Goal: Task Accomplishment & Management: Manage account settings

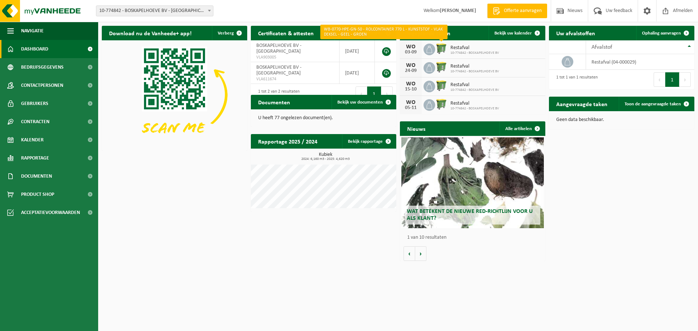
click at [442, 47] on img at bounding box center [441, 49] width 12 height 12
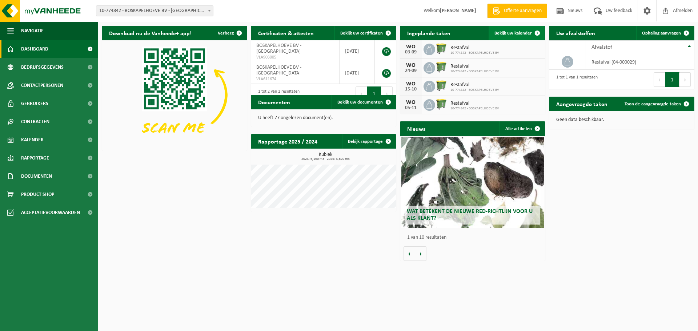
click at [504, 33] on span "Bekijk uw kalender" at bounding box center [512, 33] width 37 height 5
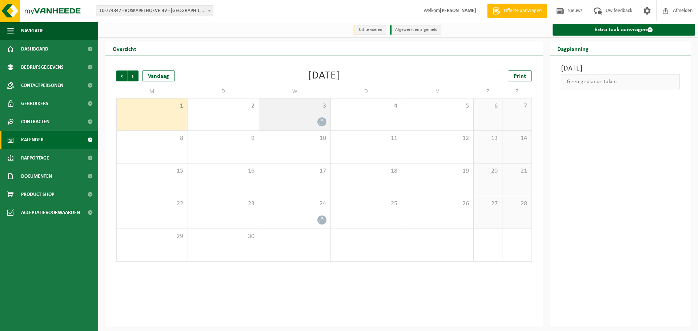
click at [310, 117] on div "3" at bounding box center [294, 114] width 71 height 32
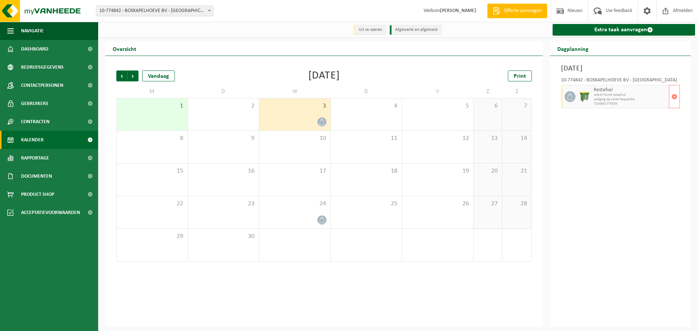
click at [595, 96] on span "WB-0770-HP restafval" at bounding box center [630, 95] width 74 height 4
click at [674, 97] on span "button" at bounding box center [674, 96] width 6 height 15
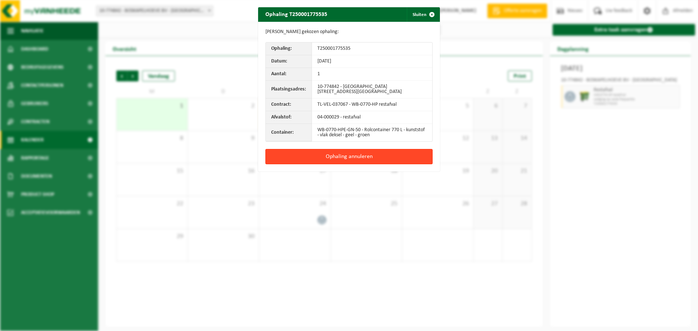
click at [356, 154] on button "Ophaling annuleren" at bounding box center [348, 156] width 167 height 15
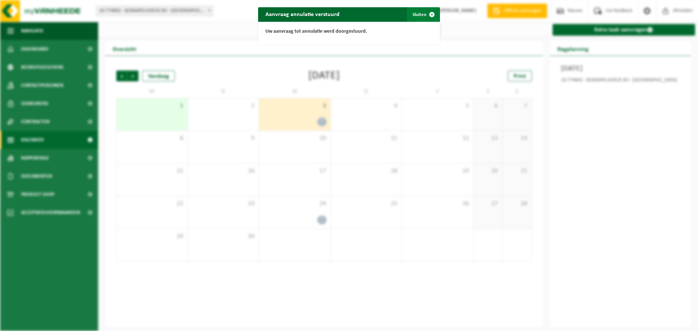
click at [424, 13] on span "button" at bounding box center [431, 14] width 15 height 15
